Goal: Task Accomplishment & Management: Manage account settings

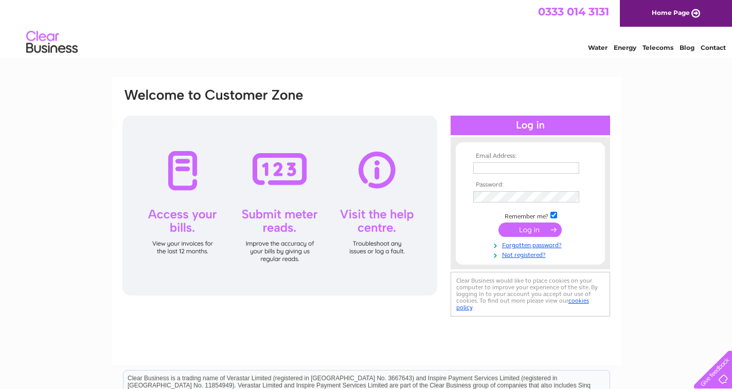
type input "accounts@bamfordcs.co.uk"
click at [521, 228] on input "submit" at bounding box center [530, 230] width 63 height 14
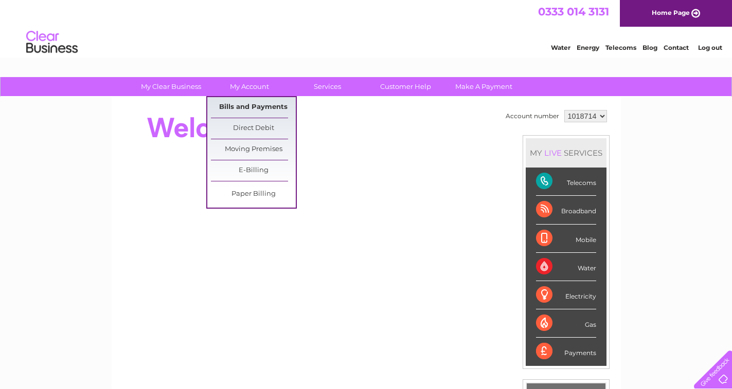
click at [242, 101] on link "Bills and Payments" at bounding box center [253, 107] width 85 height 21
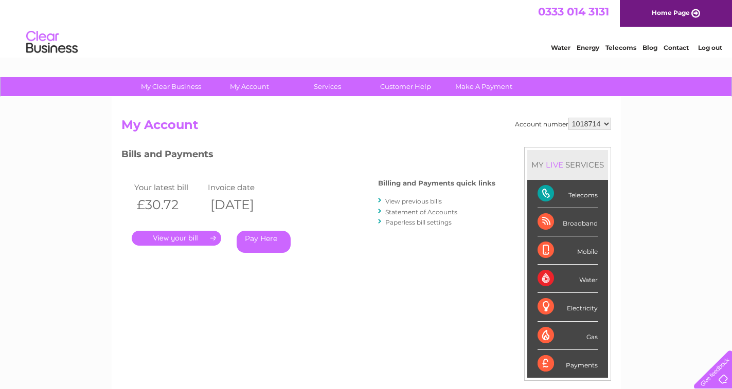
click at [187, 233] on link "." at bounding box center [177, 238] width 90 height 15
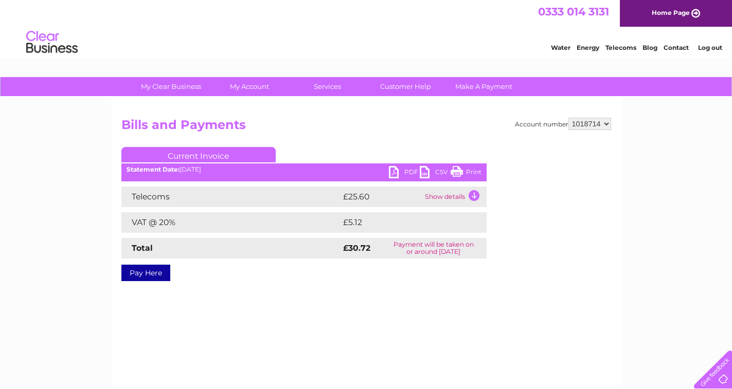
click at [395, 170] on link "PDF" at bounding box center [404, 173] width 31 height 15
